Goal: Use online tool/utility: Utilize a website feature to perform a specific function

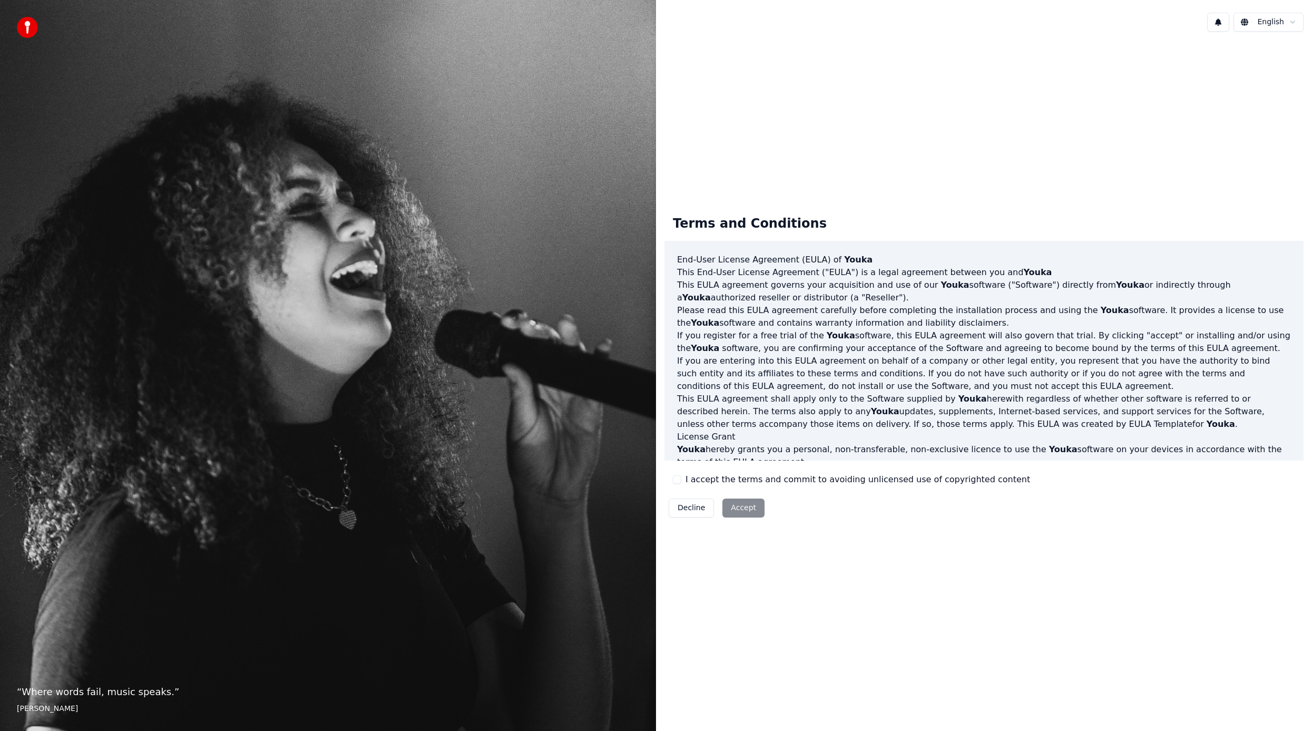
click at [680, 479] on button "I accept the terms and commit to avoiding unlicensed use of copyrighted content" at bounding box center [677, 479] width 8 height 8
click at [737, 508] on button "Accept" at bounding box center [743, 507] width 42 height 19
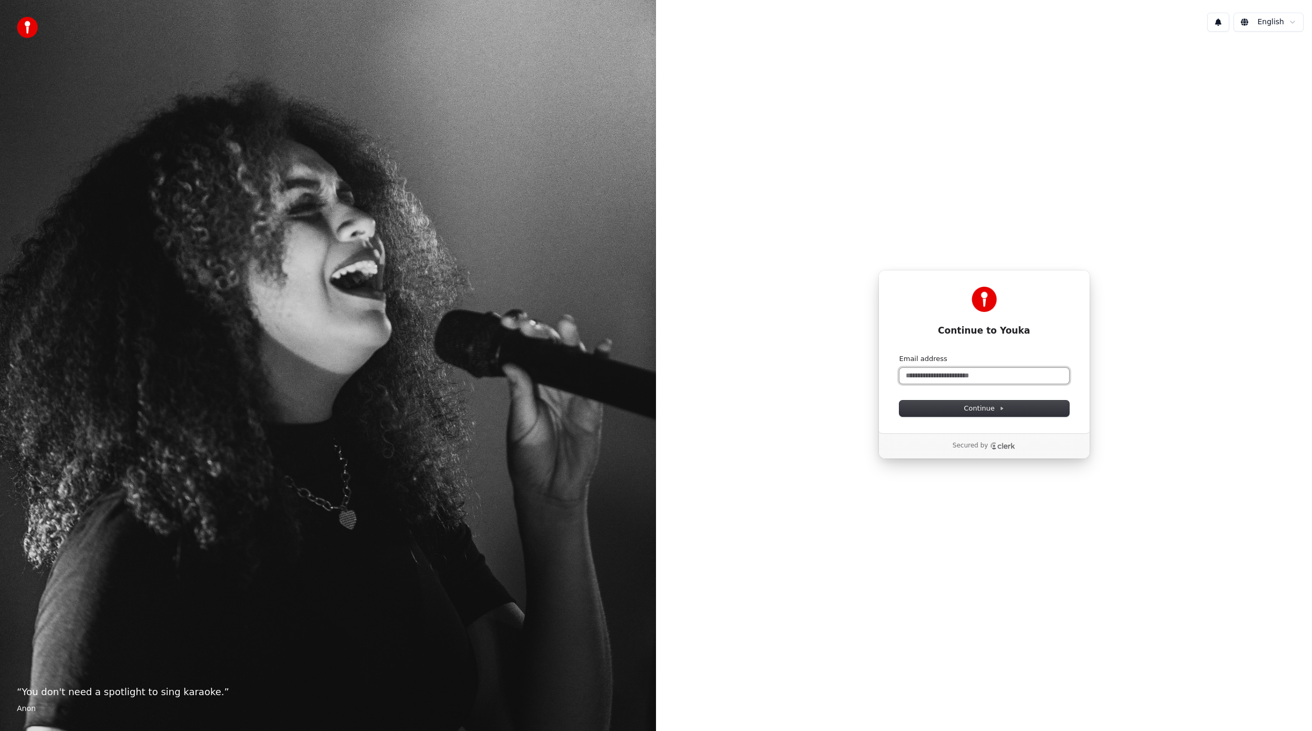
click at [987, 372] on input "Email address" at bounding box center [984, 376] width 170 height 16
click at [981, 411] on span "Continue" at bounding box center [983, 407] width 40 height 9
type input "**********"
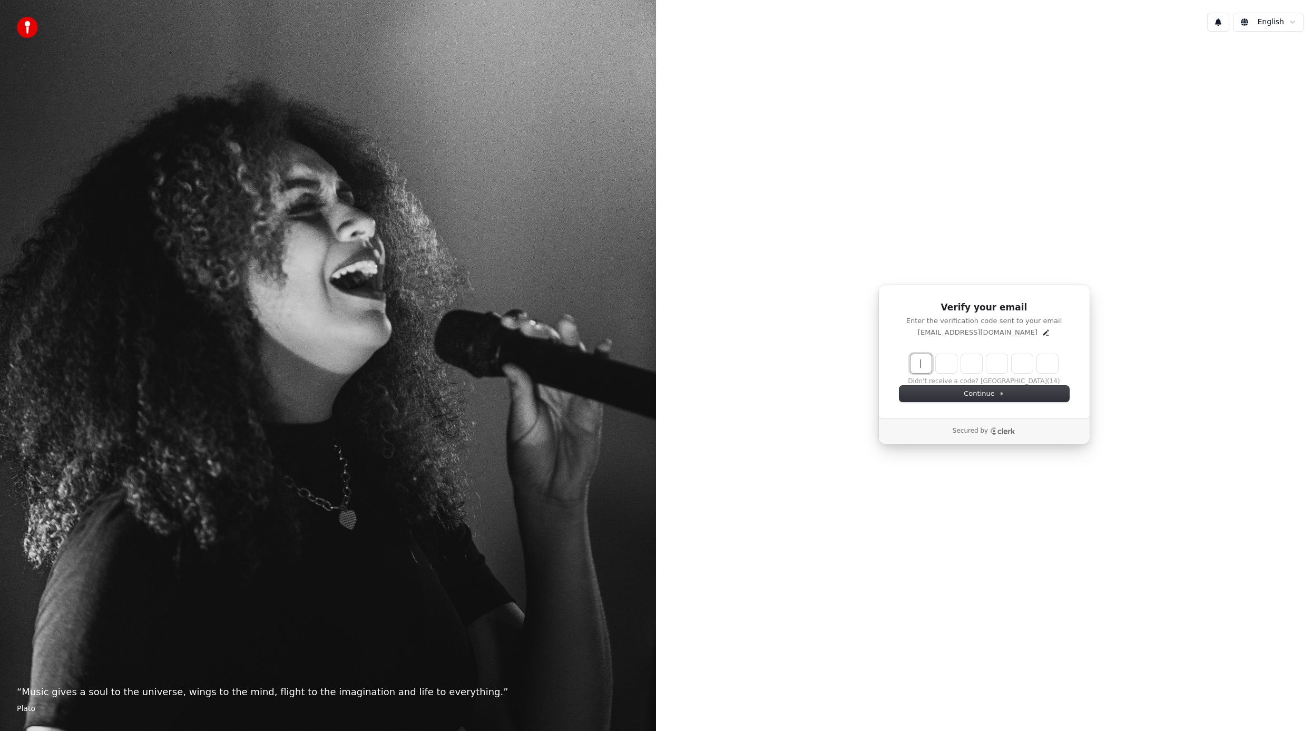
click at [914, 358] on input "Enter verification code" at bounding box center [994, 363] width 169 height 19
type input "******"
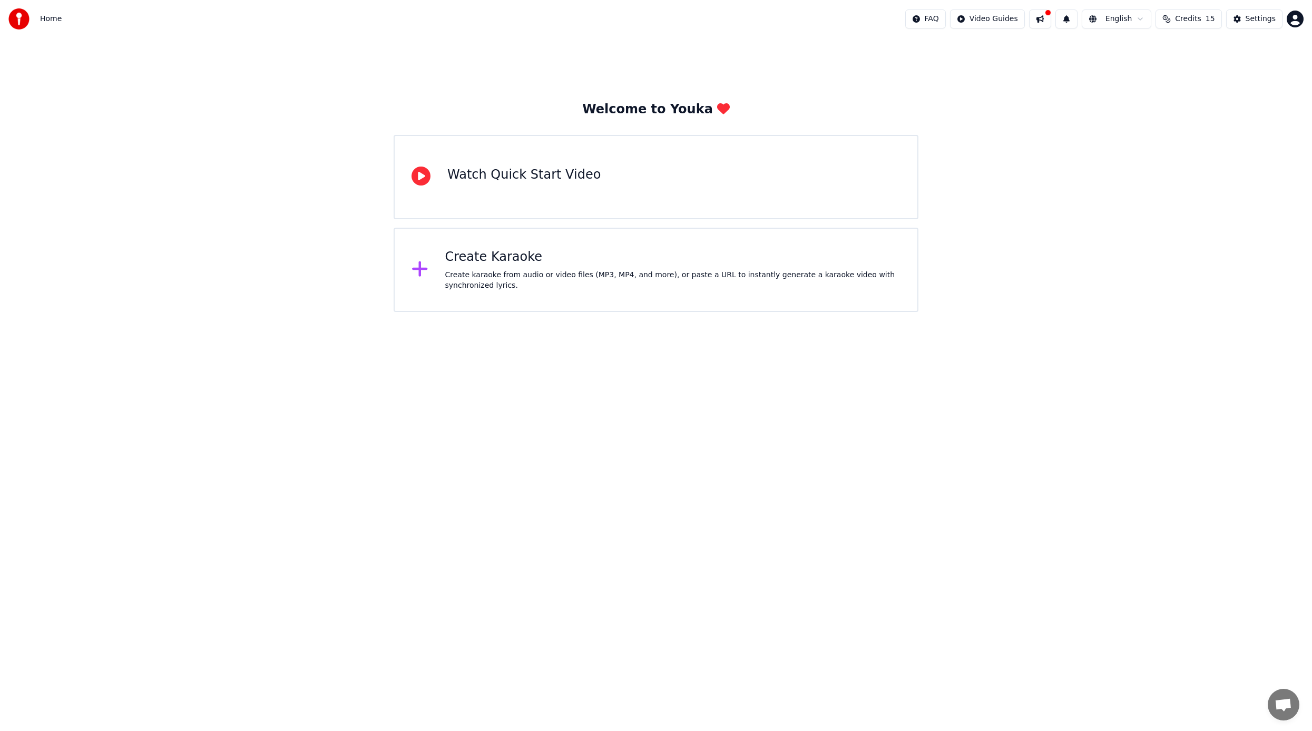
click at [421, 269] on icon at bounding box center [419, 268] width 15 height 15
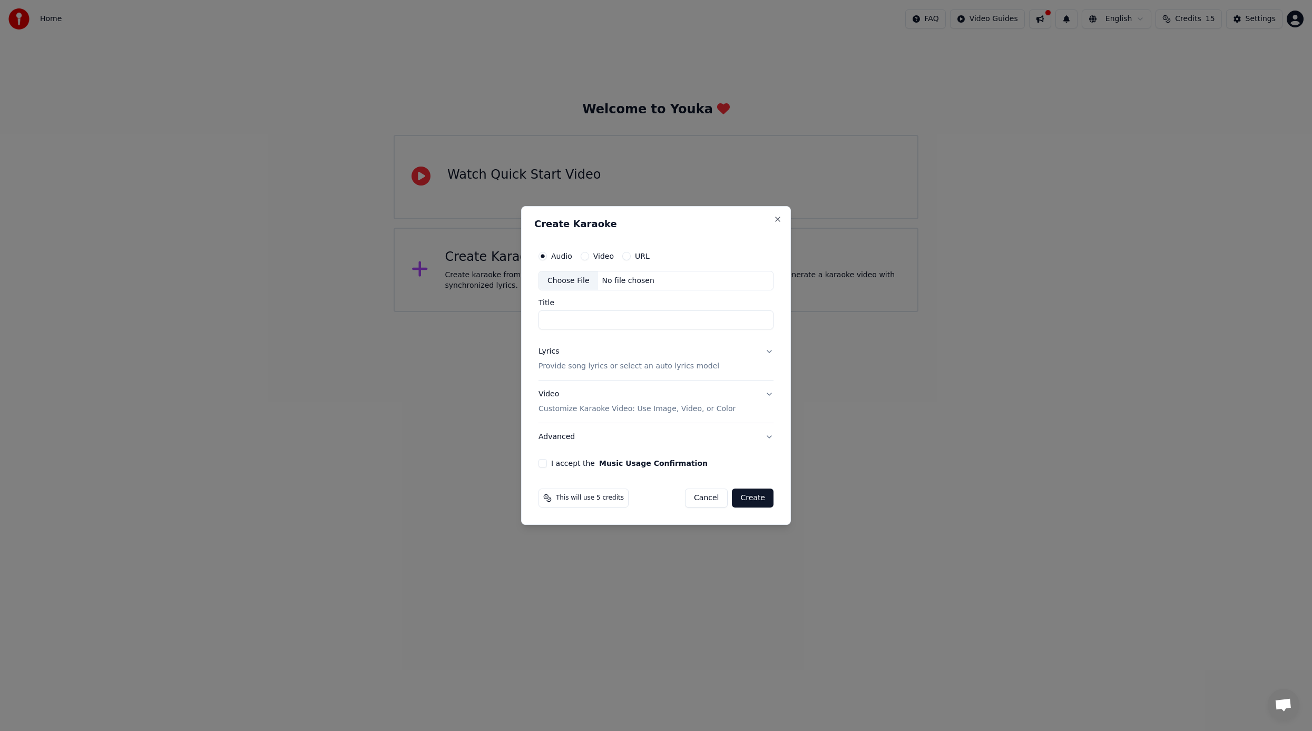
click at [587, 255] on button "Video" at bounding box center [584, 256] width 8 height 8
click at [588, 320] on input "Title" at bounding box center [655, 320] width 235 height 19
click at [634, 370] on p "Provide song lyrics or select an auto lyrics model" at bounding box center [628, 366] width 181 height 11
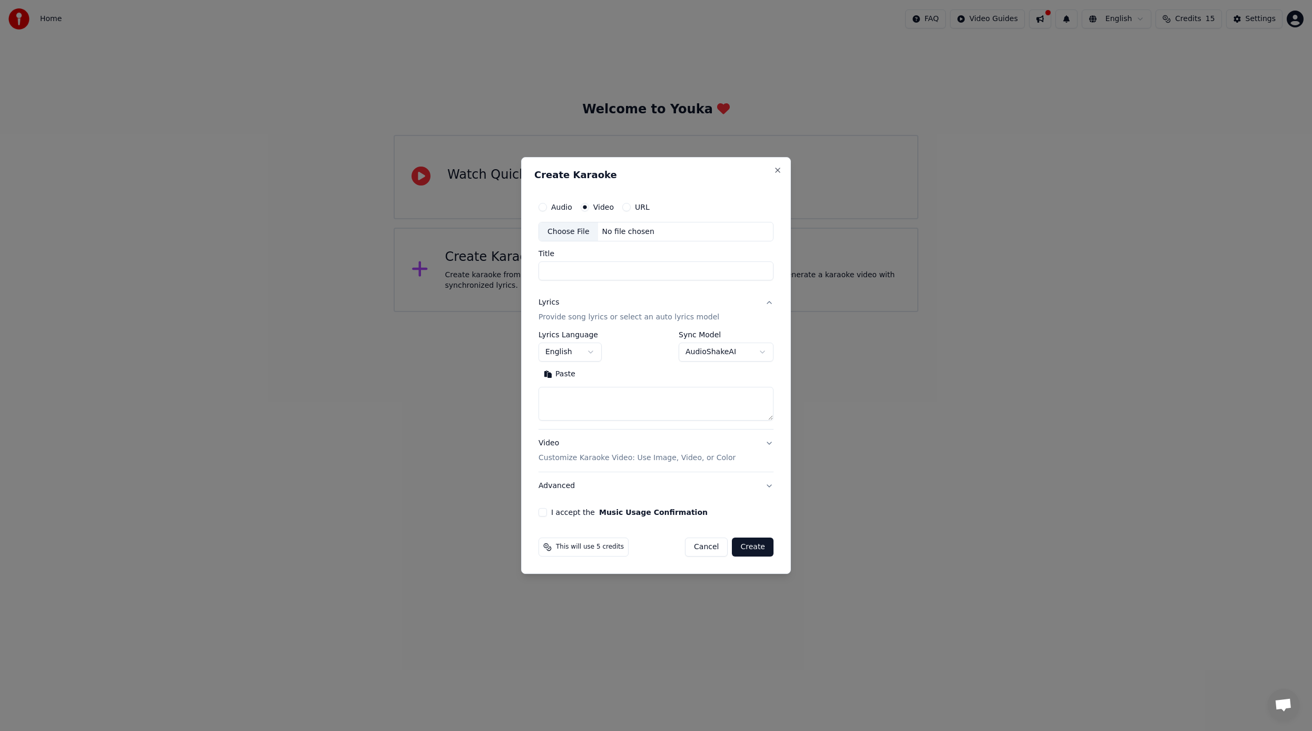
click at [678, 315] on p "Provide song lyrics or select an auto lyrics model" at bounding box center [628, 317] width 181 height 11
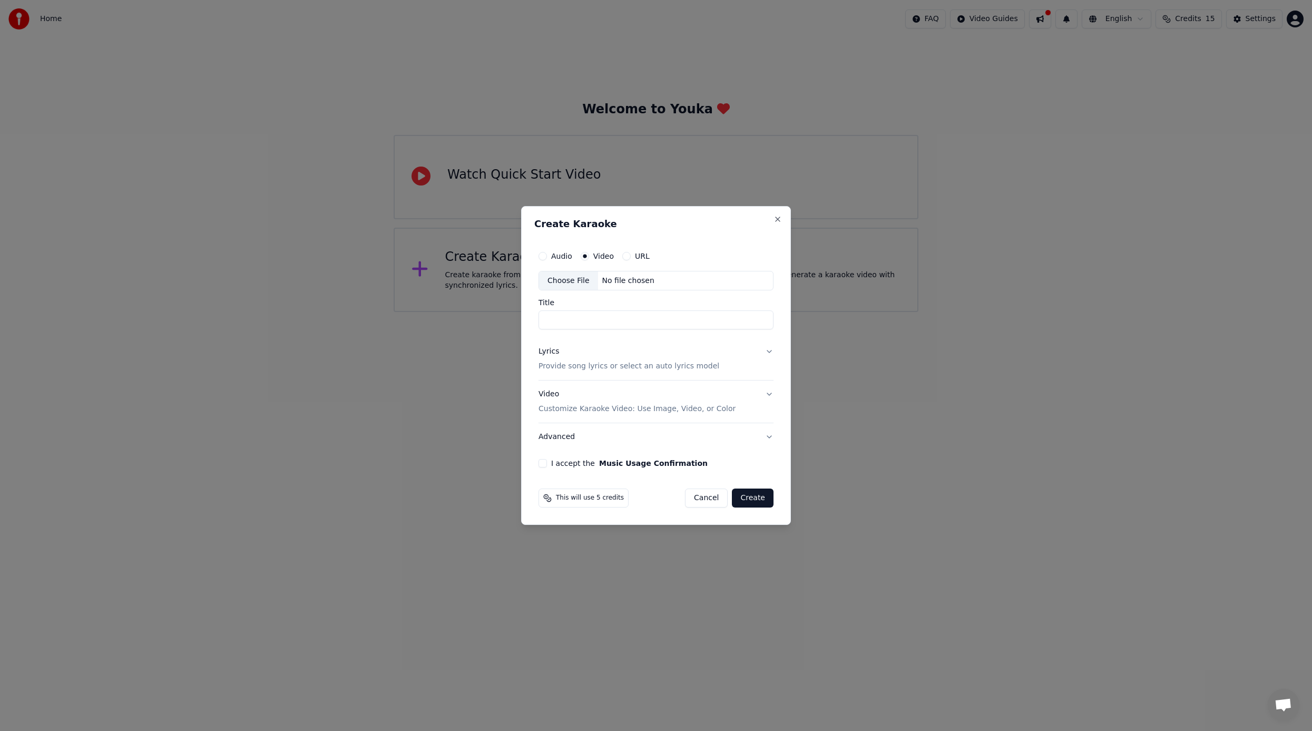
click at [603, 402] on div "Video Customize Karaoke Video: Use Image, Video, or Color" at bounding box center [636, 401] width 197 height 25
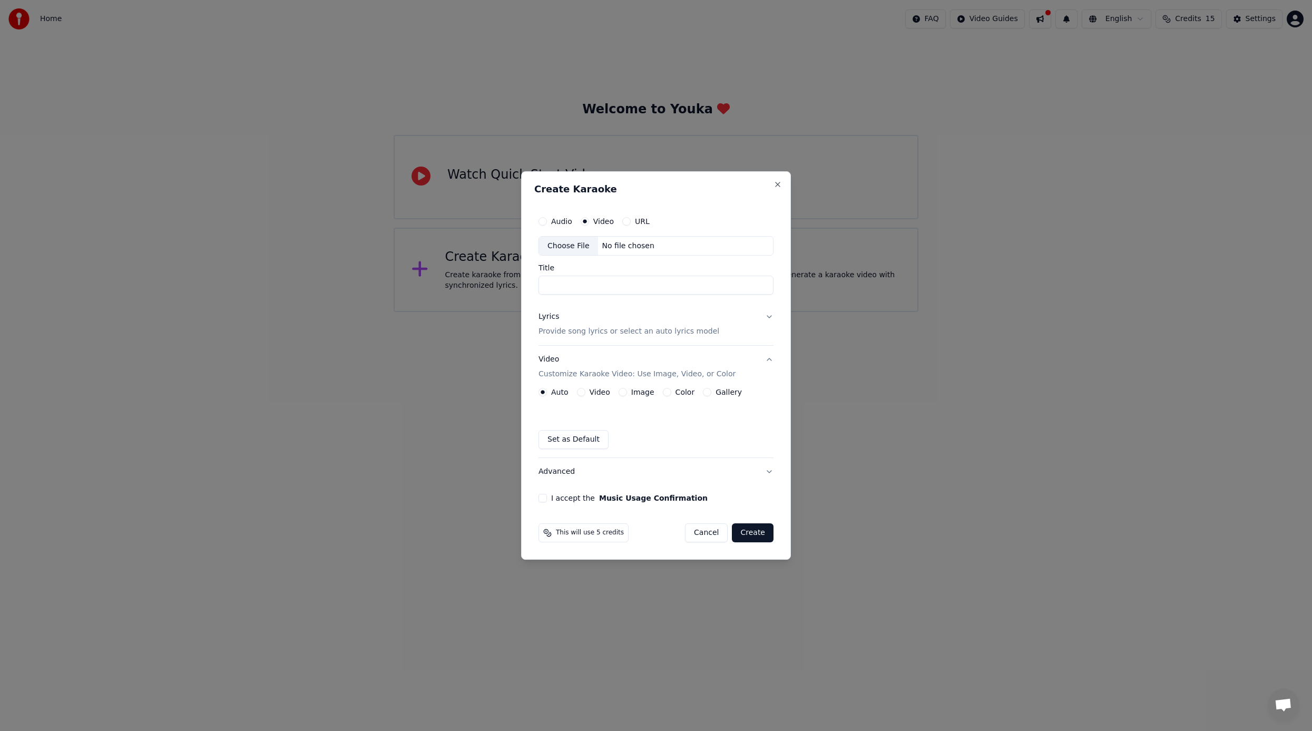
click at [581, 392] on button "Video" at bounding box center [581, 392] width 8 height 8
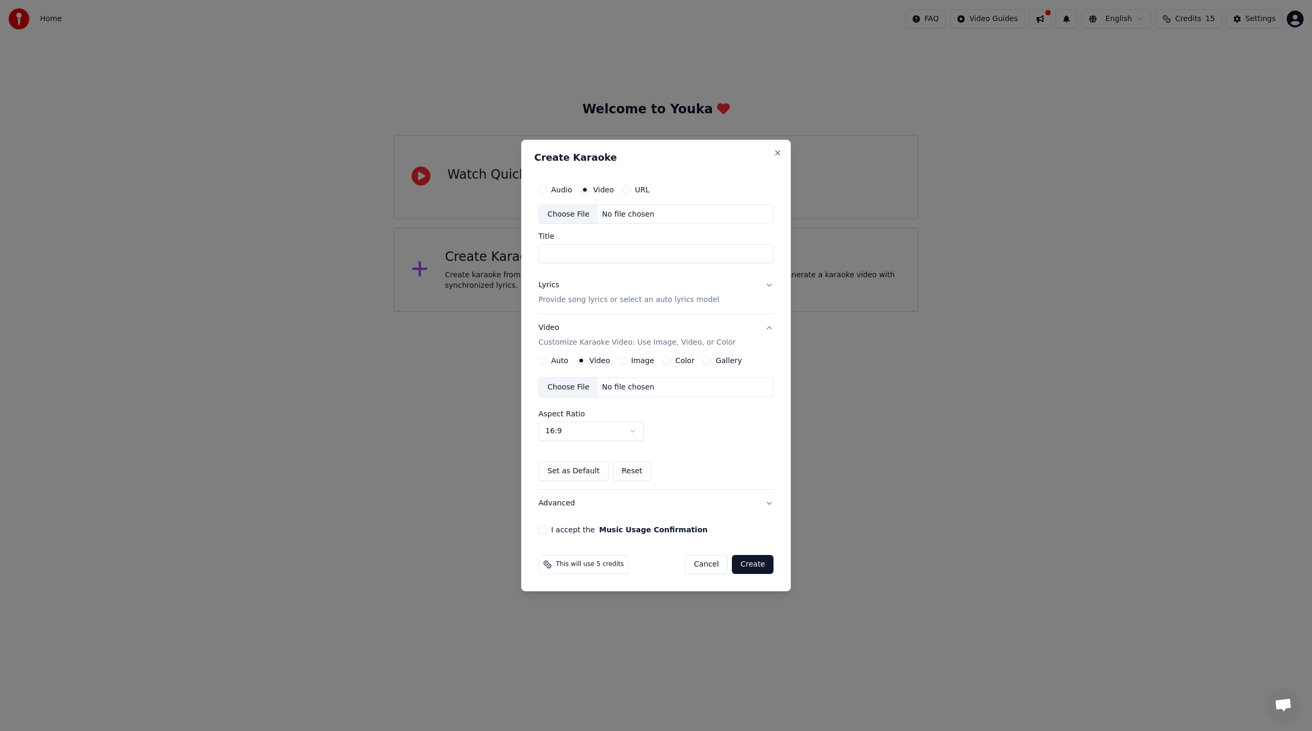
click at [568, 387] on div "Choose File" at bounding box center [568, 387] width 59 height 19
click at [778, 152] on button "Close" at bounding box center [777, 153] width 8 height 8
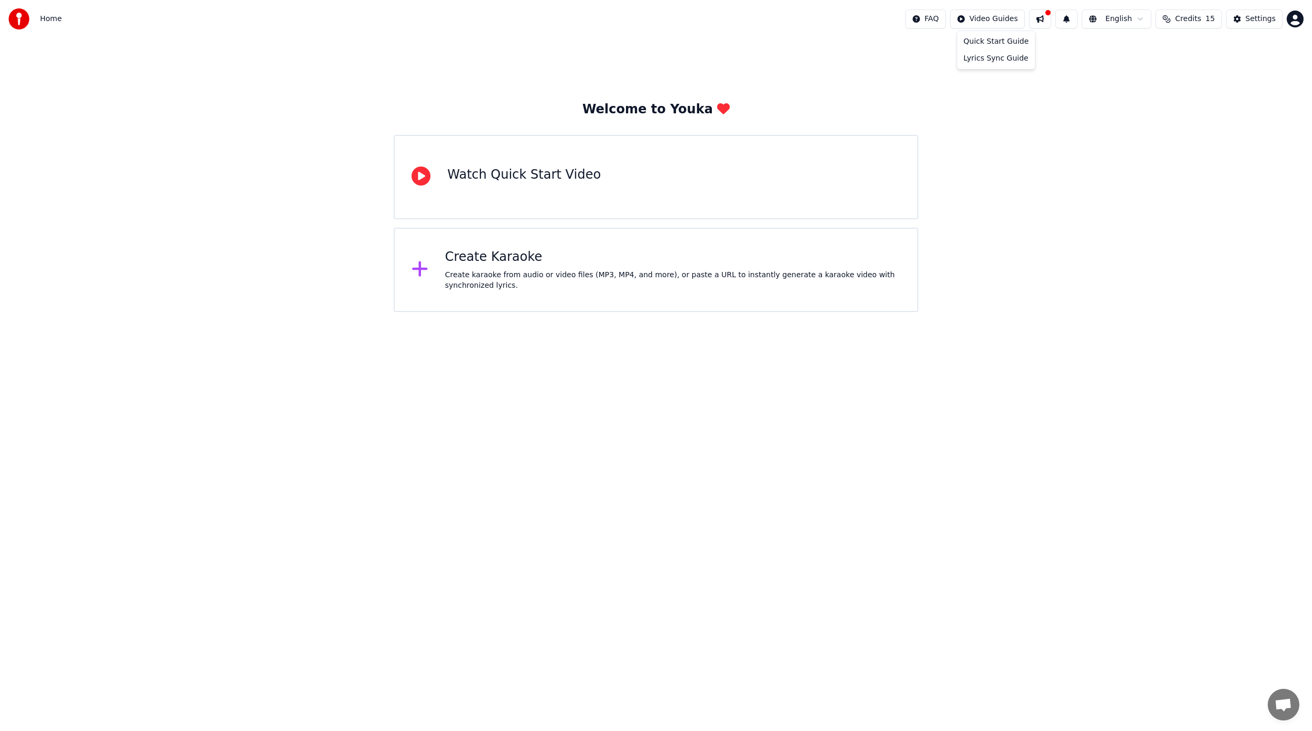
click at [997, 21] on html "Home FAQ Video Guides English Credits 15 Settings Welcome to Youka Watch Quick …" at bounding box center [656, 156] width 1312 height 312
click at [984, 58] on div "Lyrics Sync Guide" at bounding box center [996, 58] width 74 height 17
click at [19, 19] on img at bounding box center [18, 18] width 21 height 21
click at [50, 23] on span "Home" at bounding box center [51, 19] width 22 height 11
click at [567, 198] on div "Watch Quick Start Video" at bounding box center [655, 177] width 525 height 84
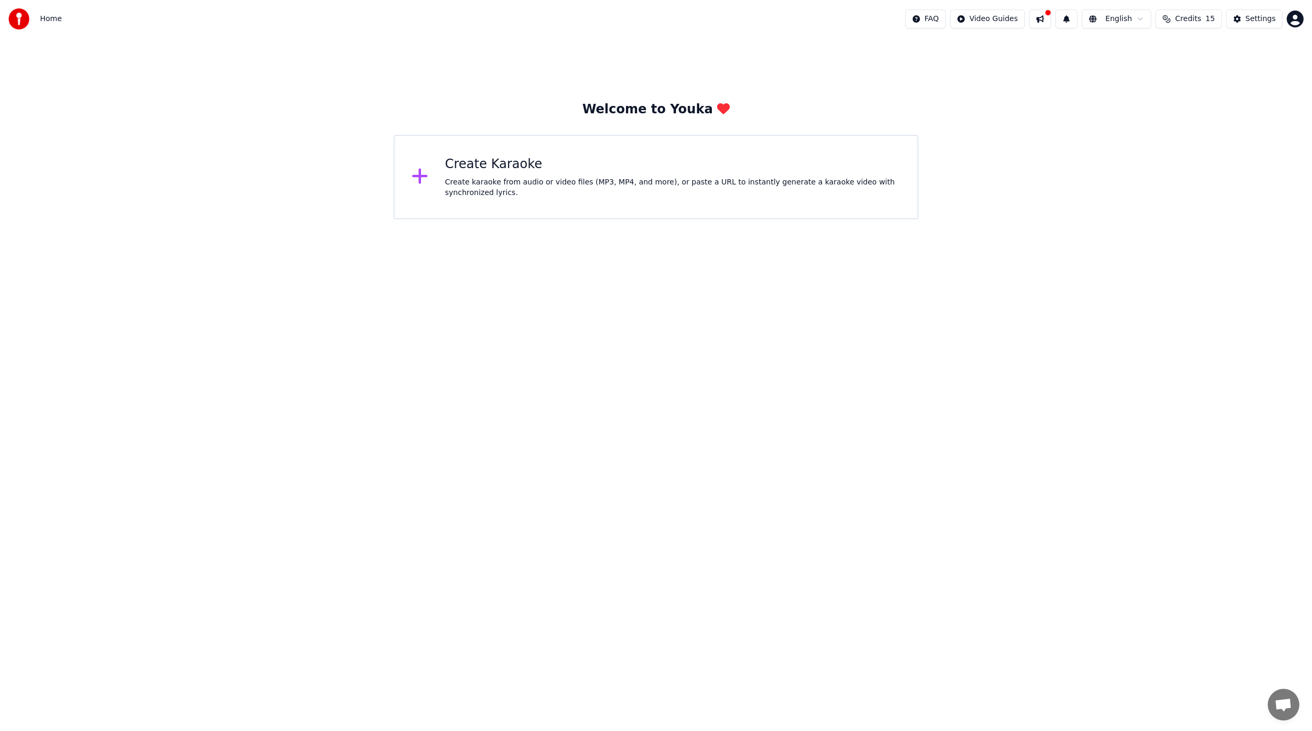
click at [419, 175] on icon at bounding box center [419, 176] width 15 height 15
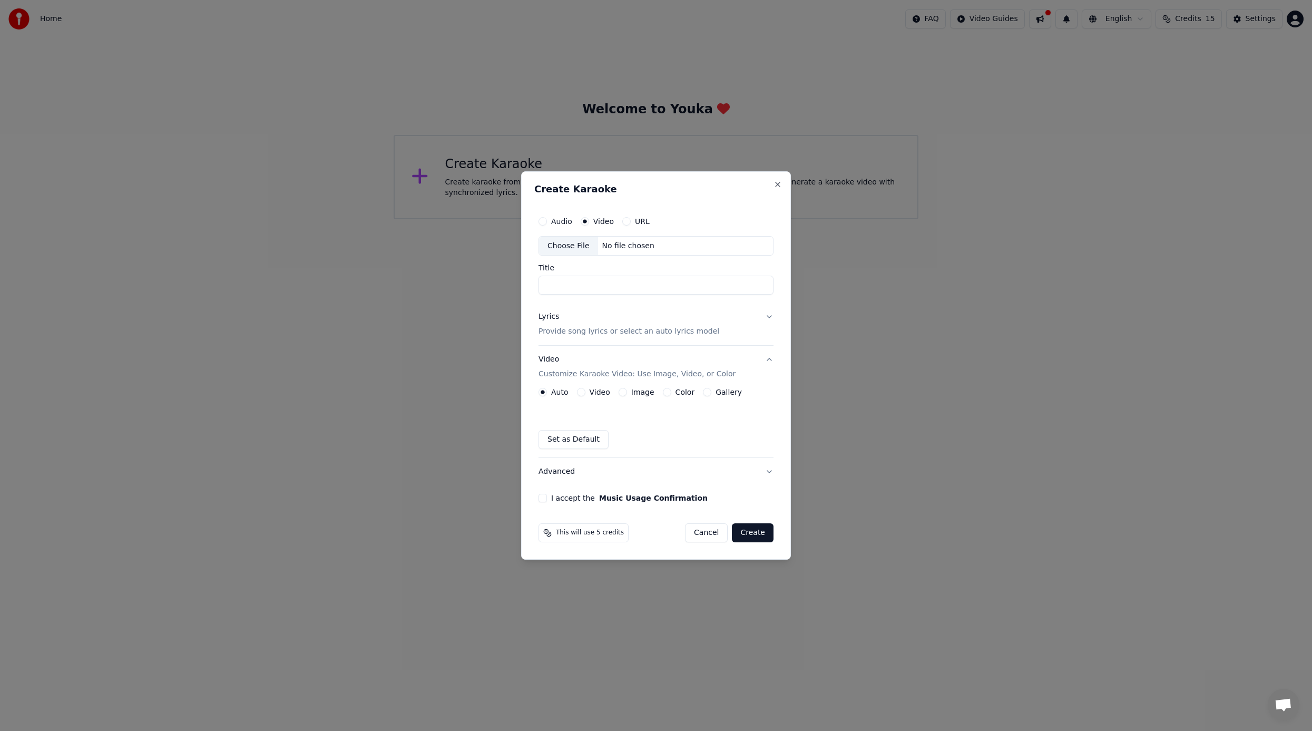
click at [570, 242] on div "Choose File" at bounding box center [568, 245] width 59 height 19
type input "**********"
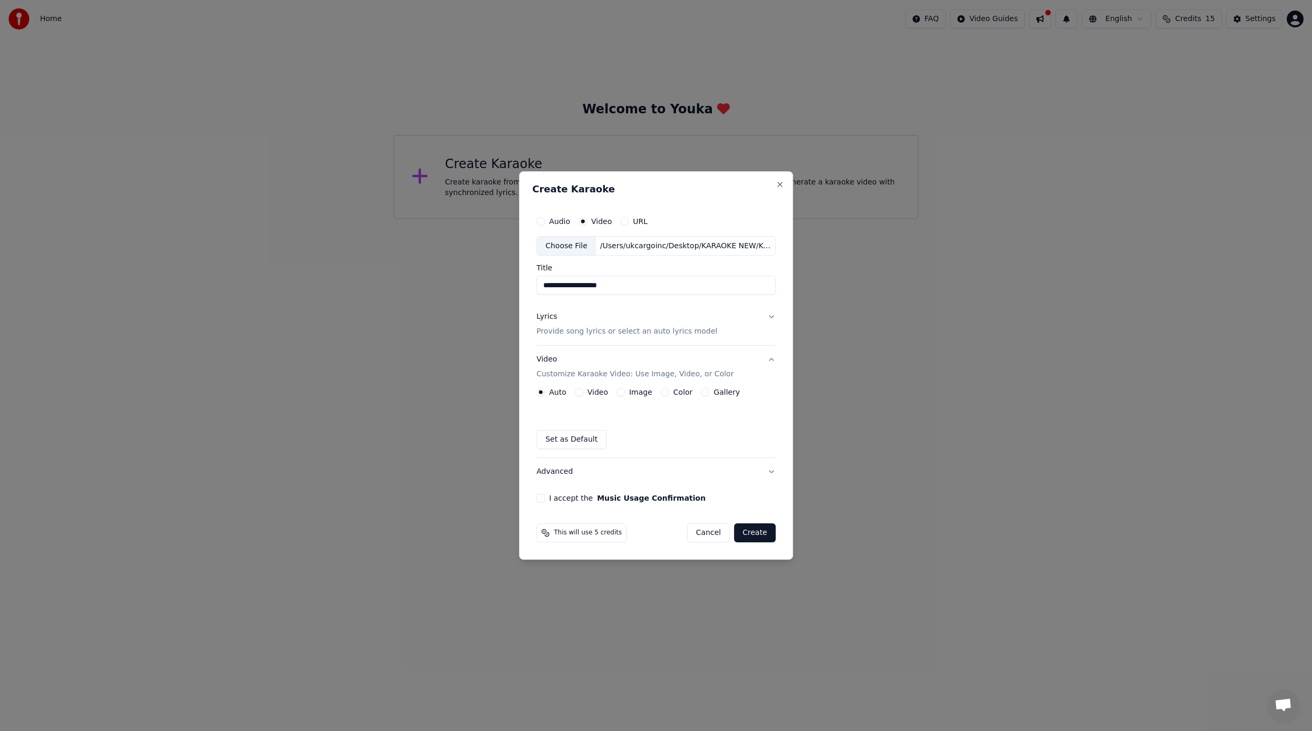
click at [581, 392] on button "Video" at bounding box center [579, 392] width 8 height 8
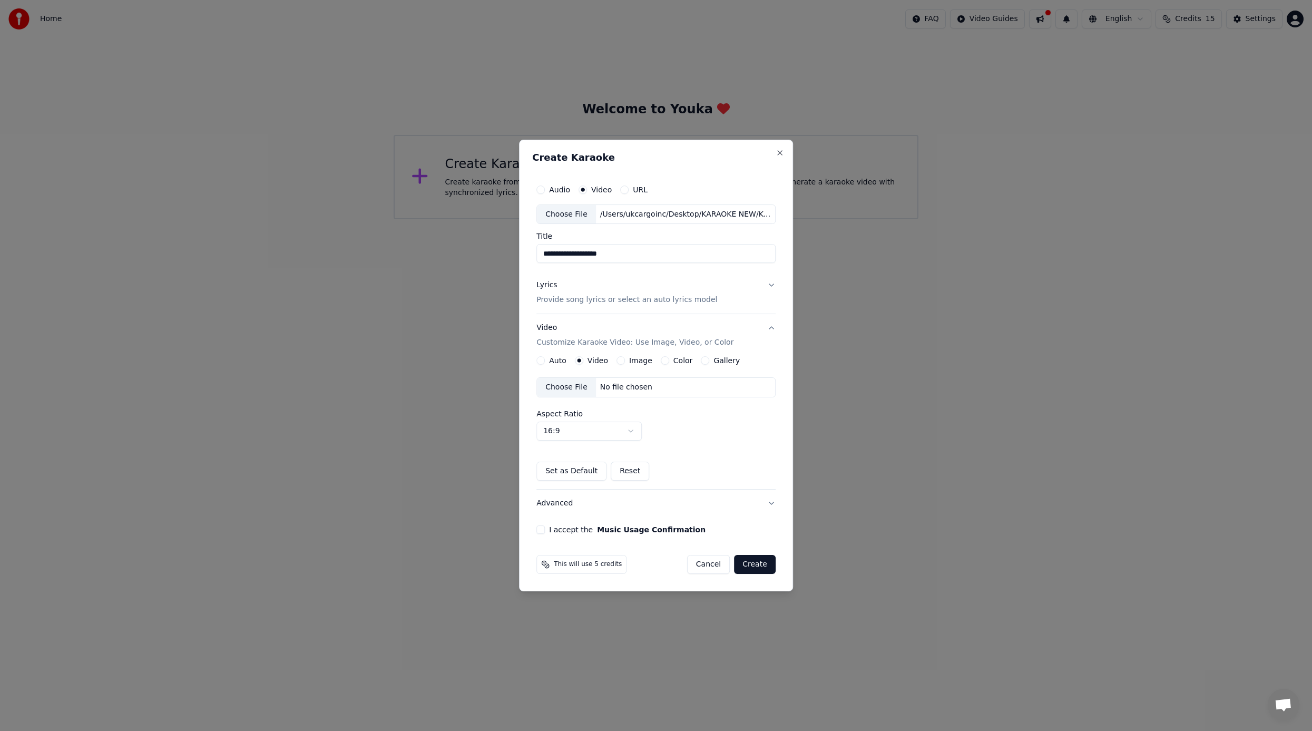
click at [544, 360] on button "Auto" at bounding box center [540, 360] width 8 height 8
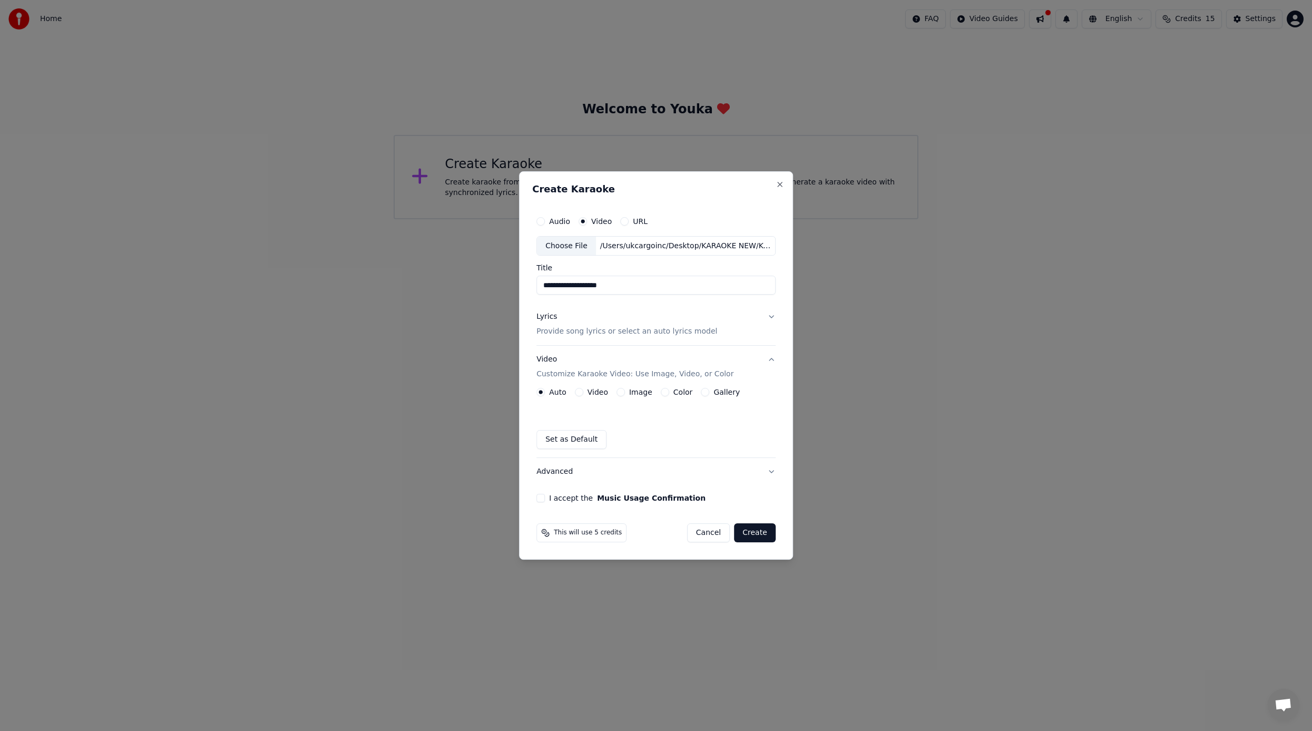
click at [764, 533] on button "Create" at bounding box center [755, 532] width 42 height 19
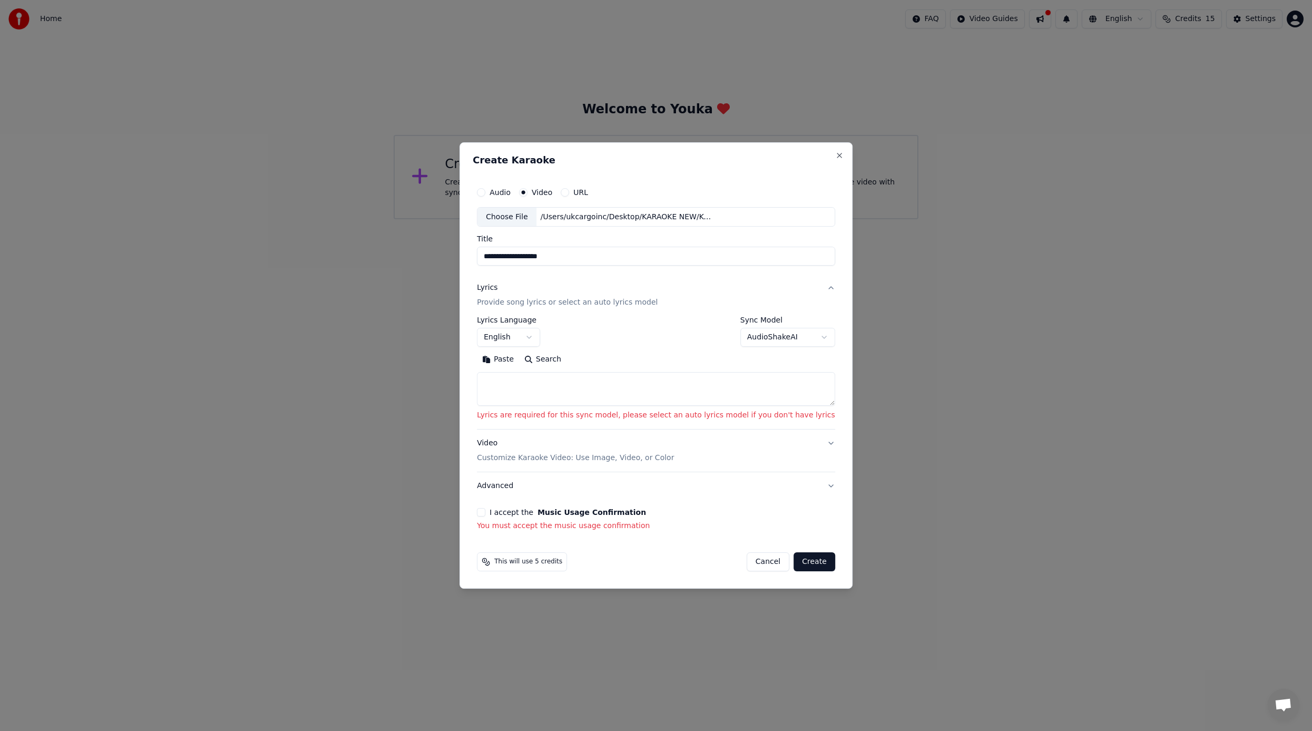
click at [573, 389] on textarea at bounding box center [656, 389] width 358 height 34
click at [835, 154] on button "Close" at bounding box center [839, 155] width 8 height 8
